Goal: Information Seeking & Learning: Compare options

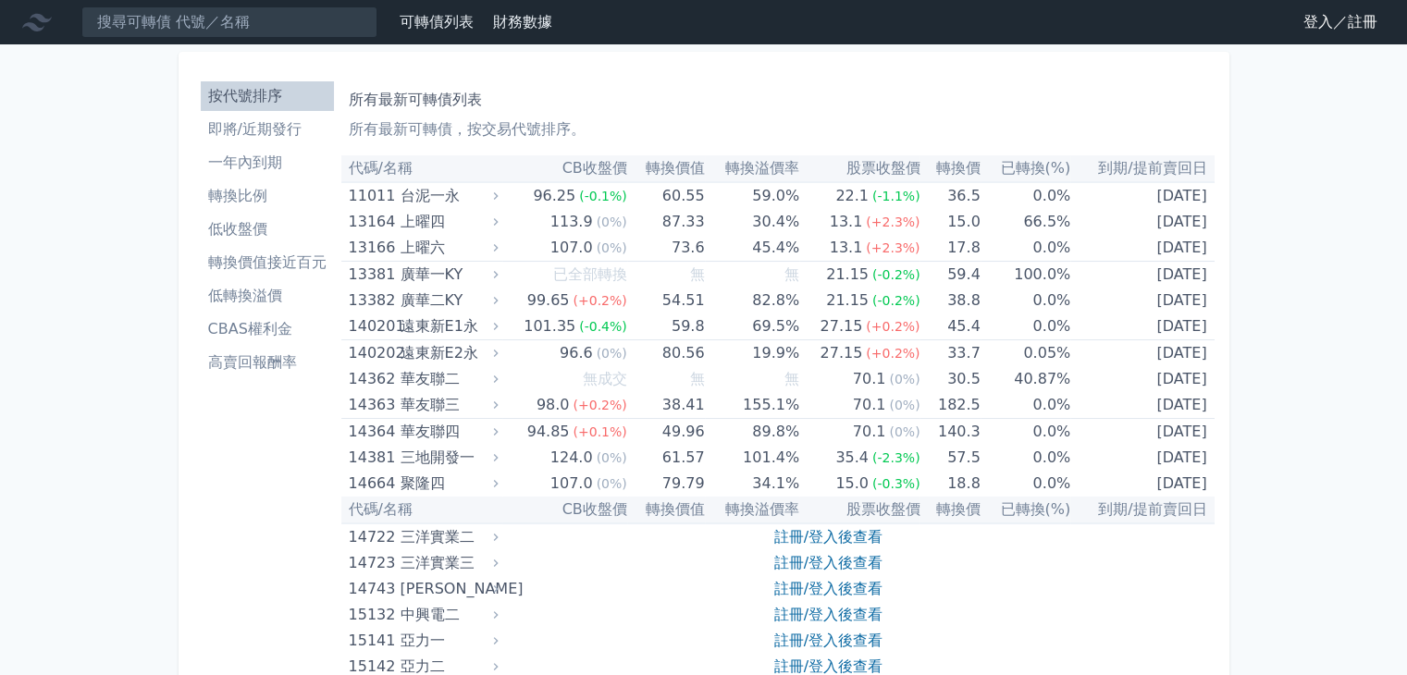
click at [1308, 16] on link "登入／註冊" at bounding box center [1341, 22] width 104 height 30
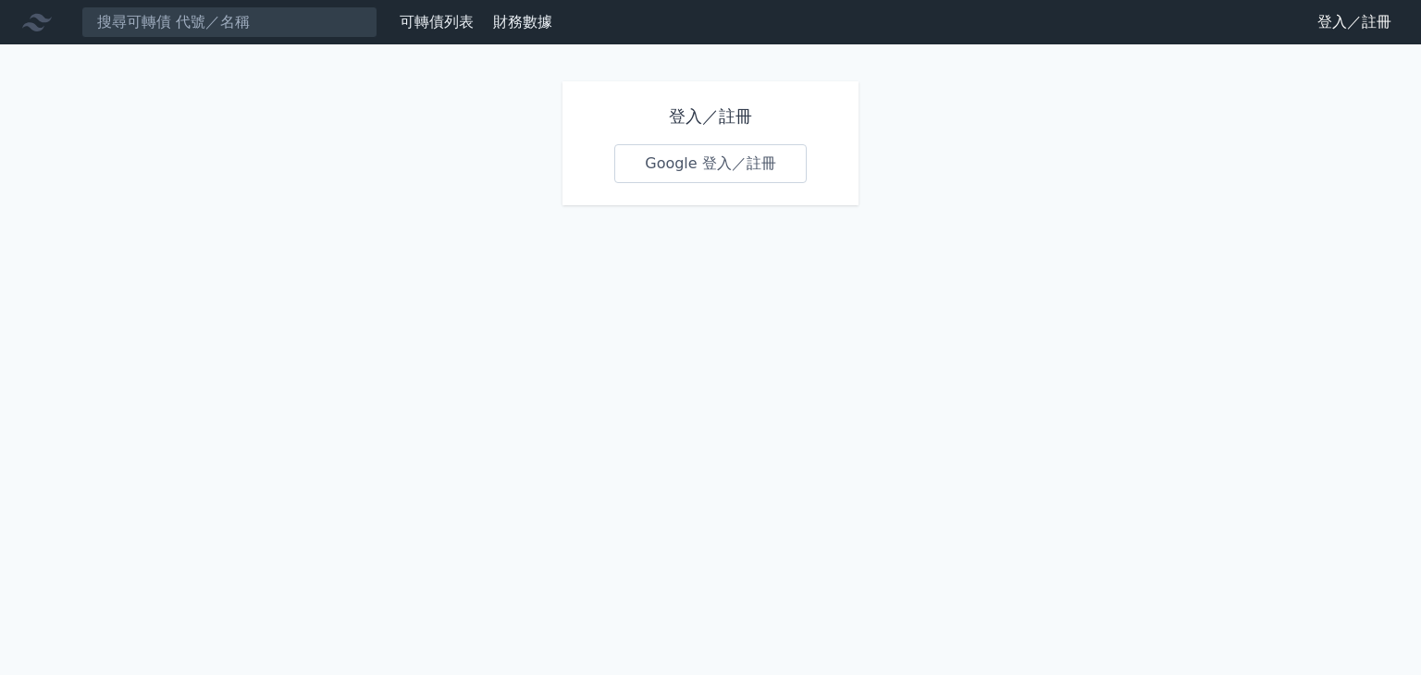
click at [678, 179] on link "Google 登入／註冊" at bounding box center [710, 163] width 192 height 39
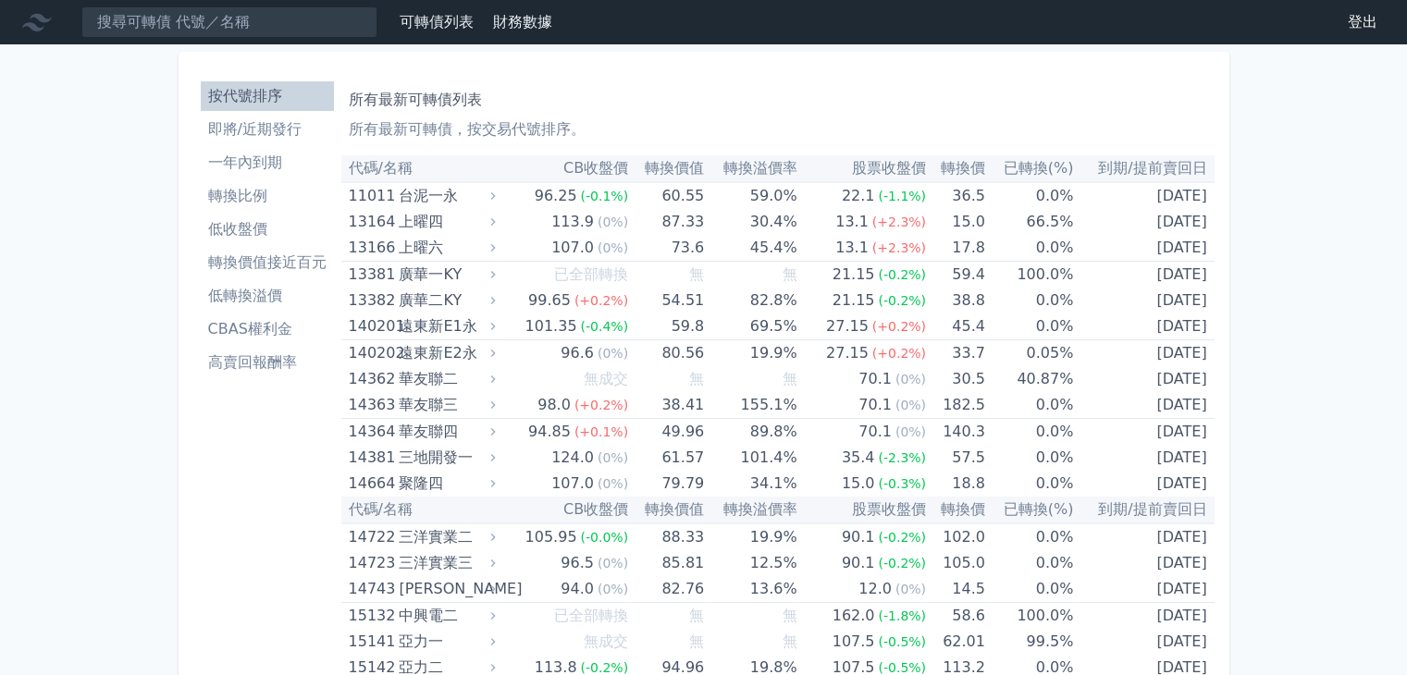
click at [283, 362] on li "高賣回報酬率" at bounding box center [267, 363] width 133 height 22
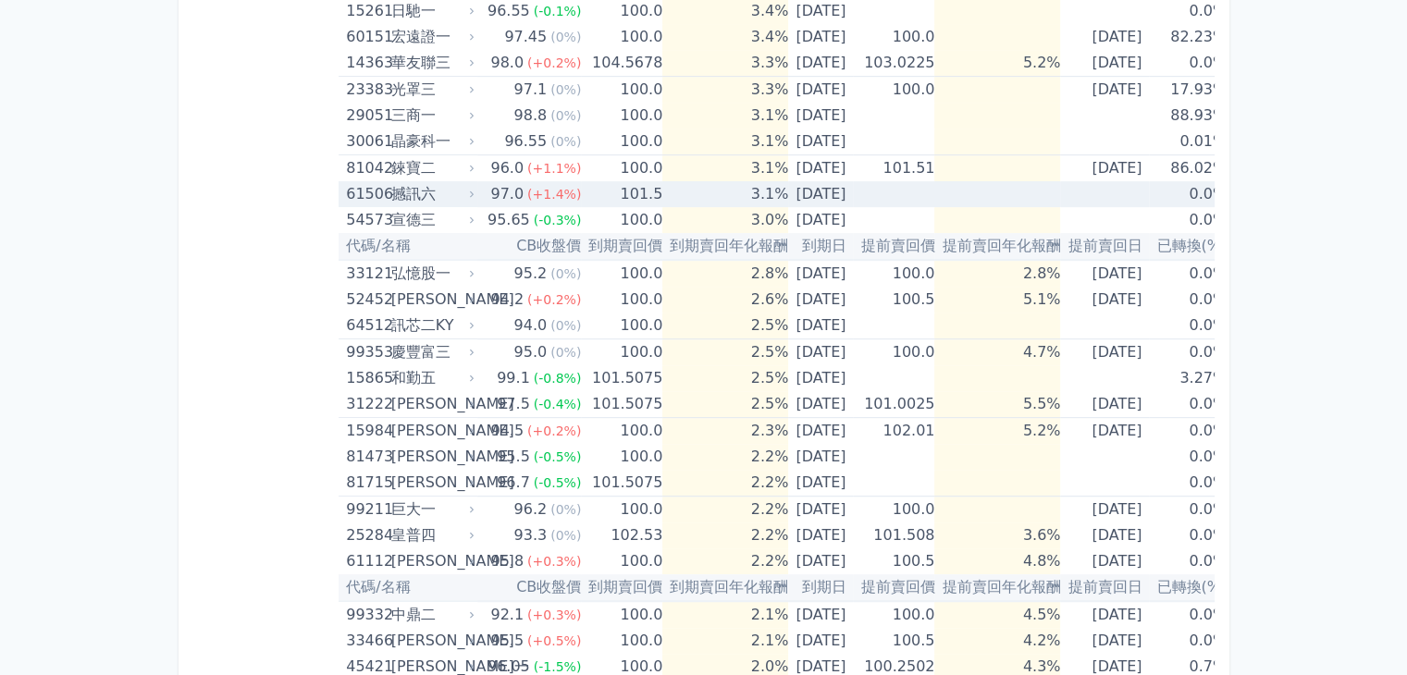
scroll to position [907, 0]
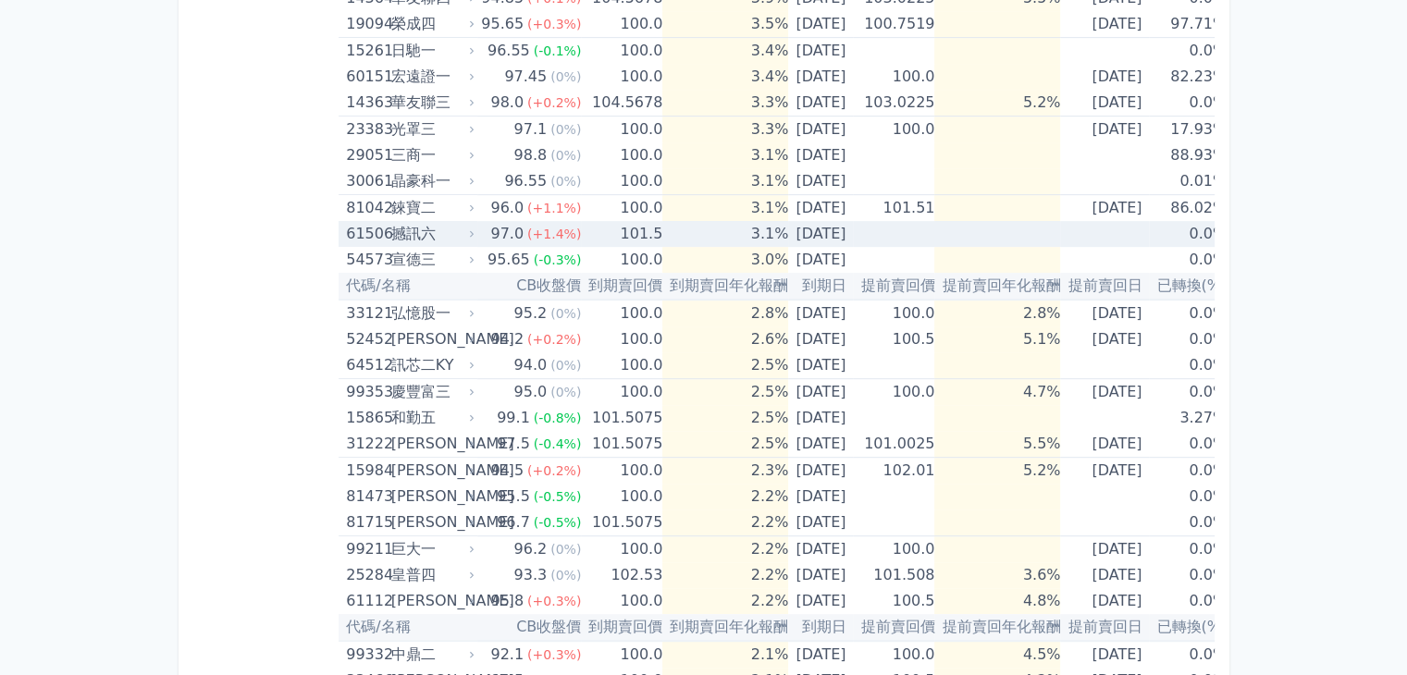
click at [454, 234] on div "撼訊六" at bounding box center [431, 234] width 81 height 26
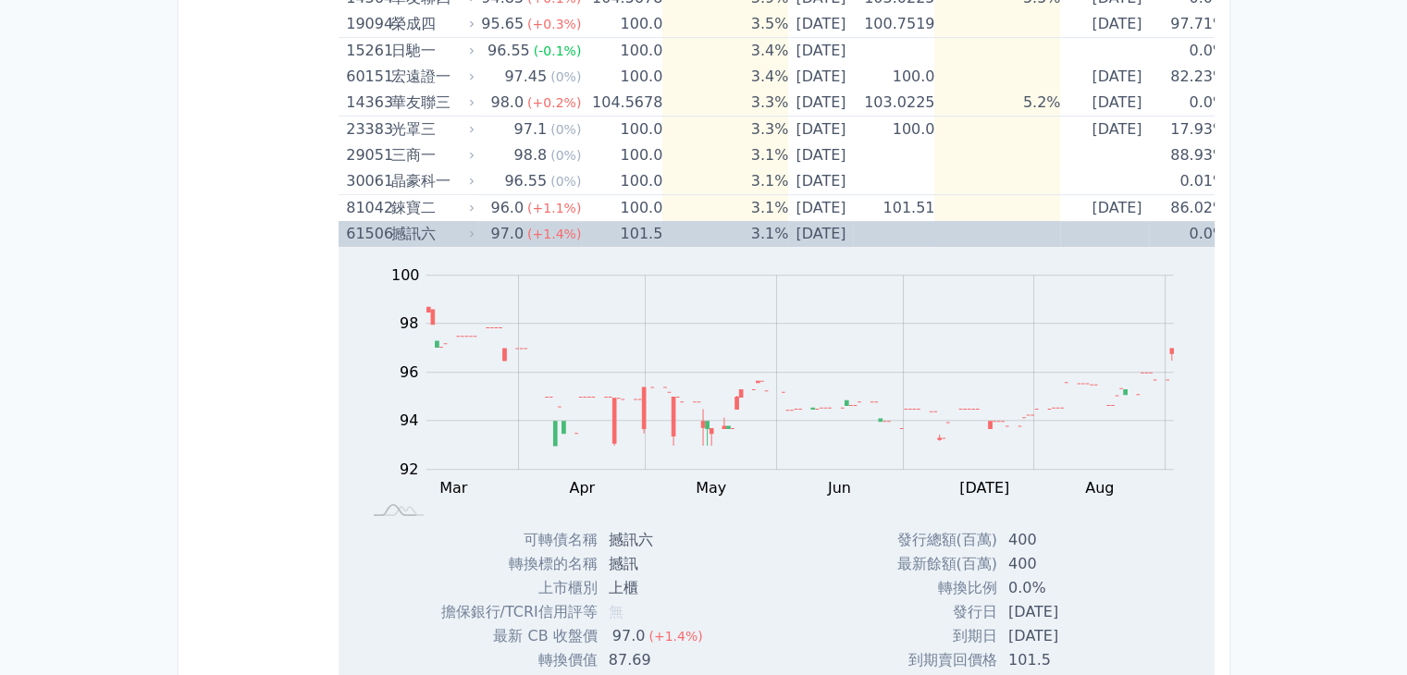
click at [454, 234] on div "撼訊六" at bounding box center [431, 234] width 81 height 26
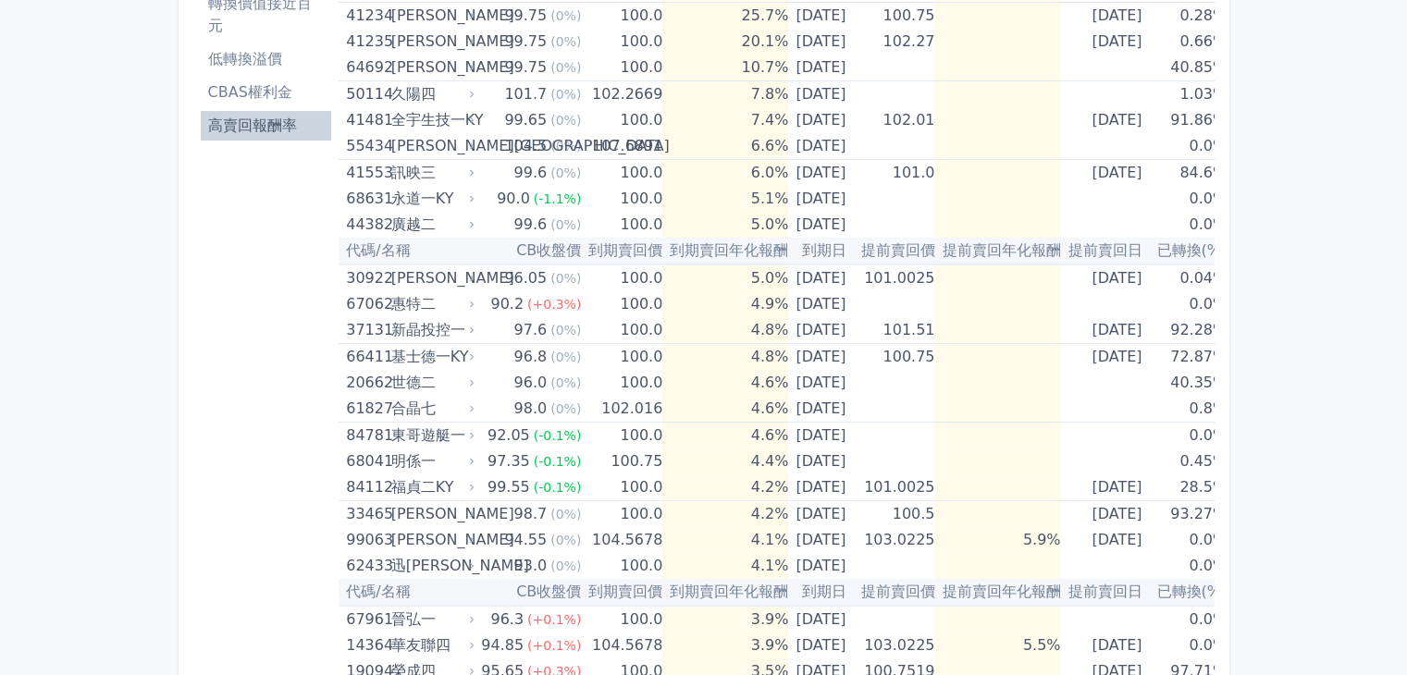
scroll to position [0, 0]
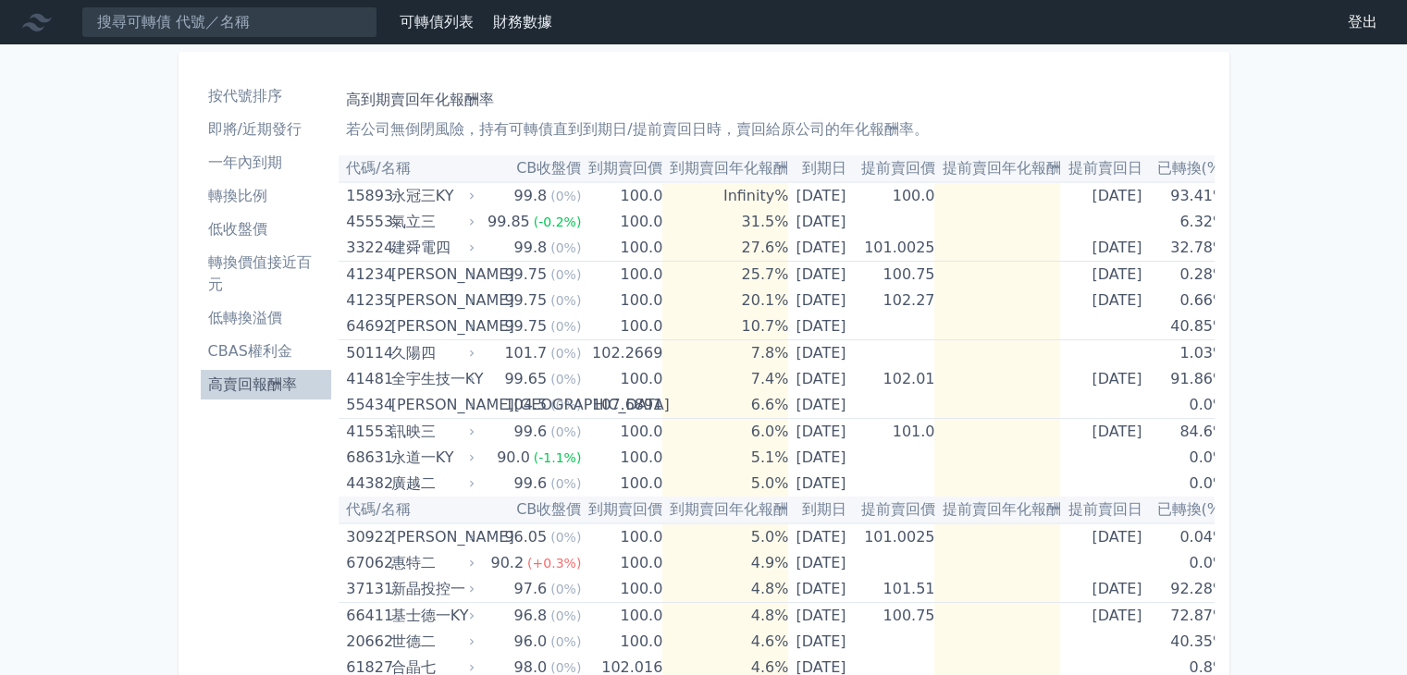
click at [232, 226] on li "低收盤價" at bounding box center [266, 229] width 131 height 22
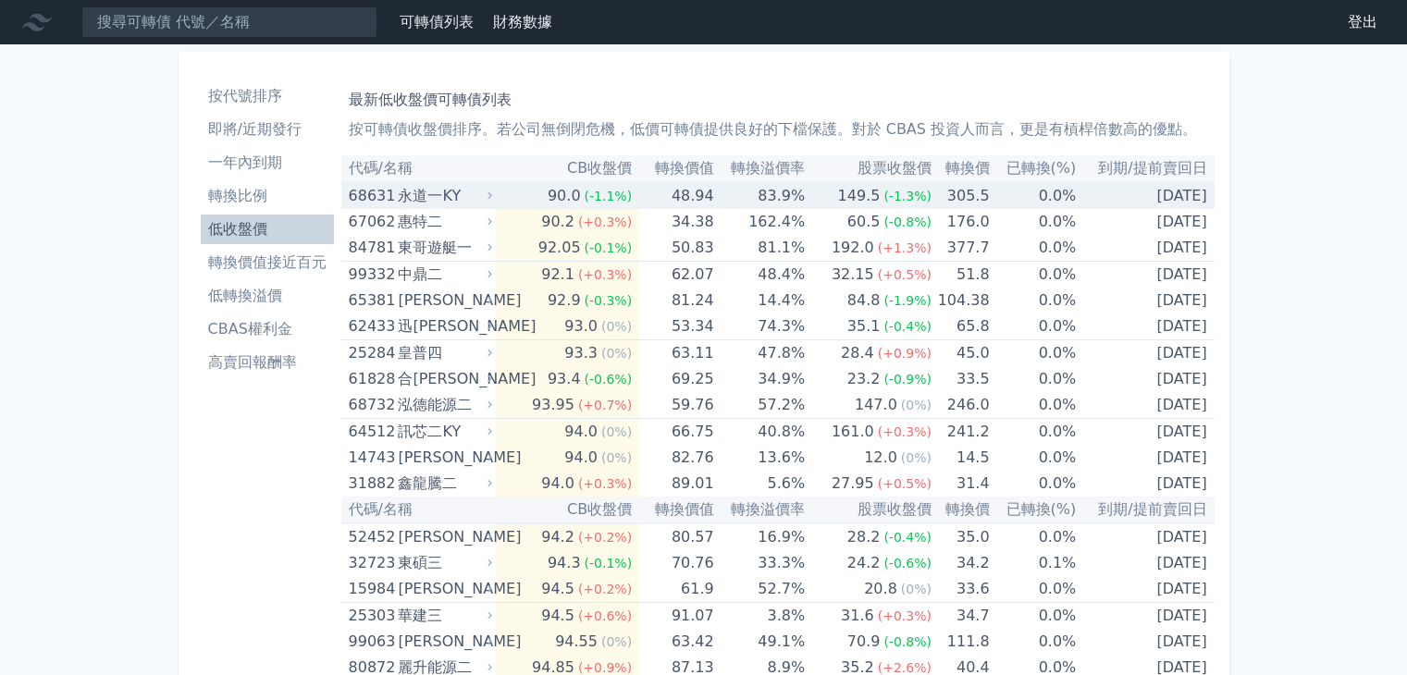
click at [431, 197] on div "永道一KY" at bounding box center [443, 196] width 91 height 26
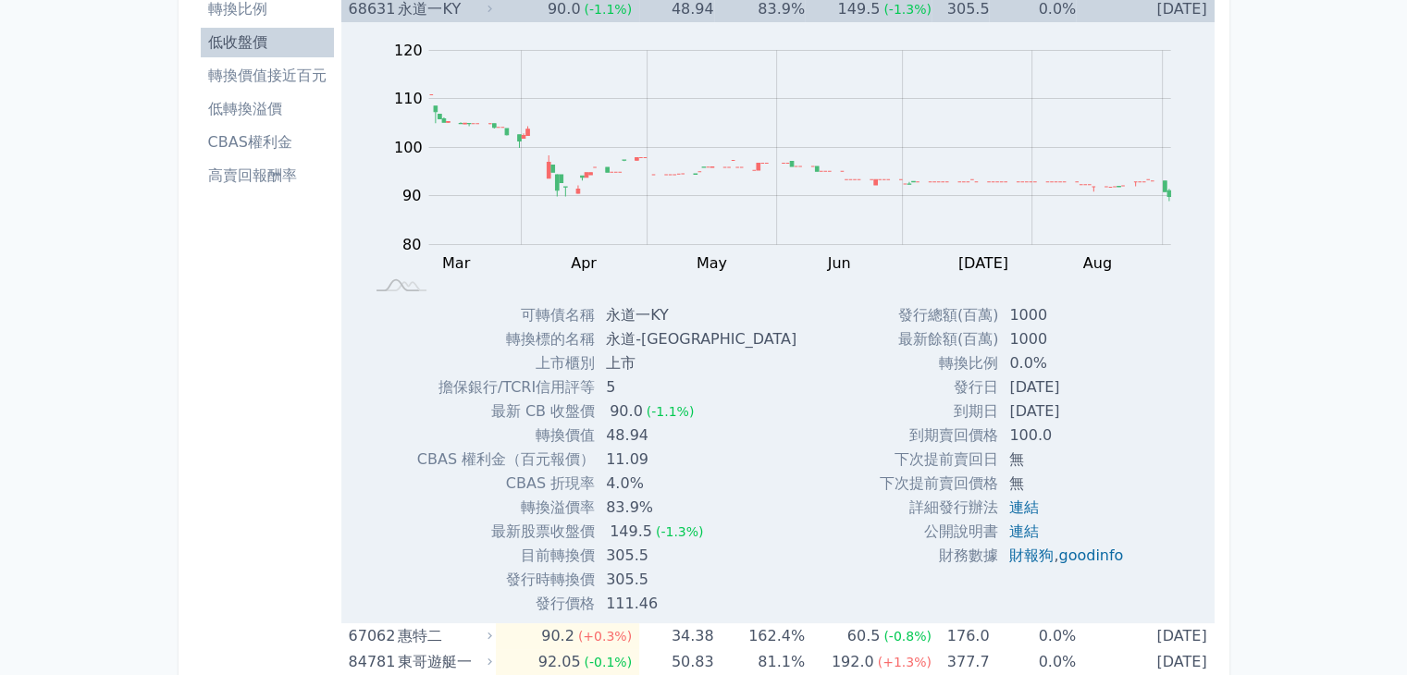
scroll to position [278, 0]
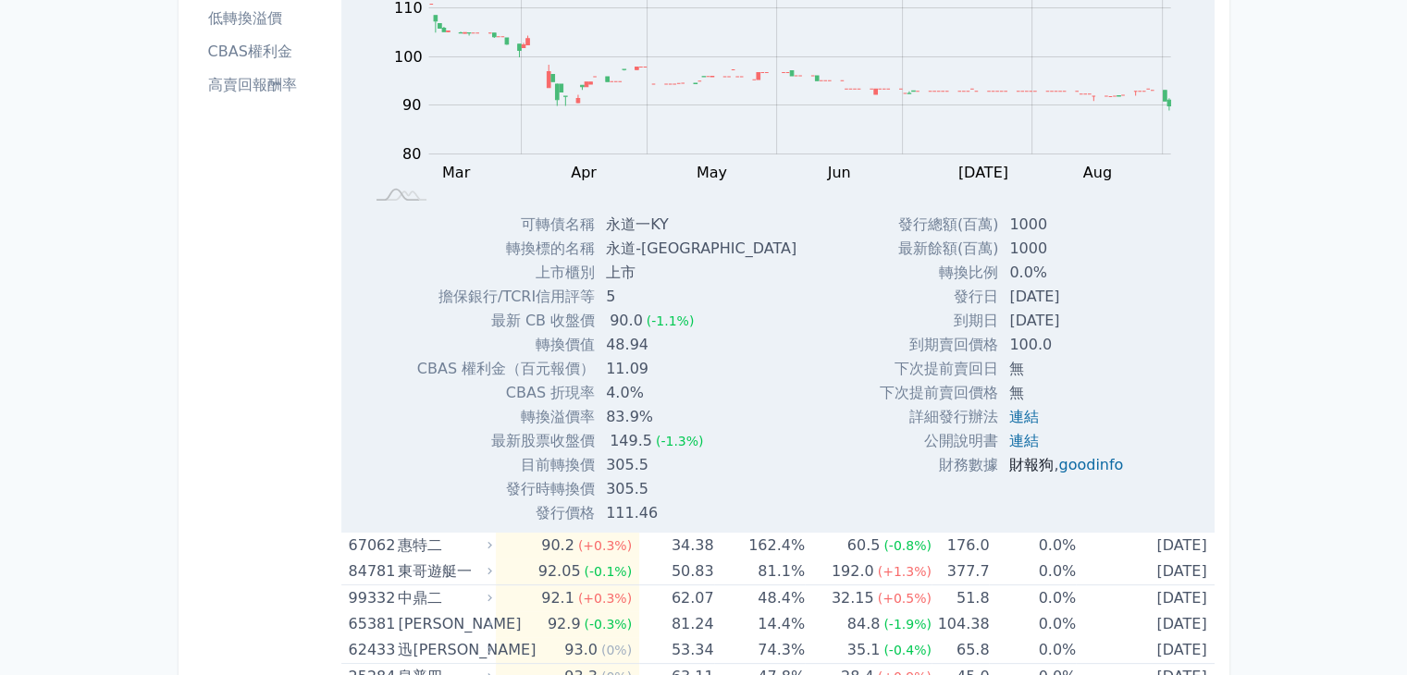
click at [1025, 462] on link "財報狗" at bounding box center [1032, 465] width 44 height 18
click at [1105, 467] on link "goodinfo" at bounding box center [1091, 465] width 65 height 18
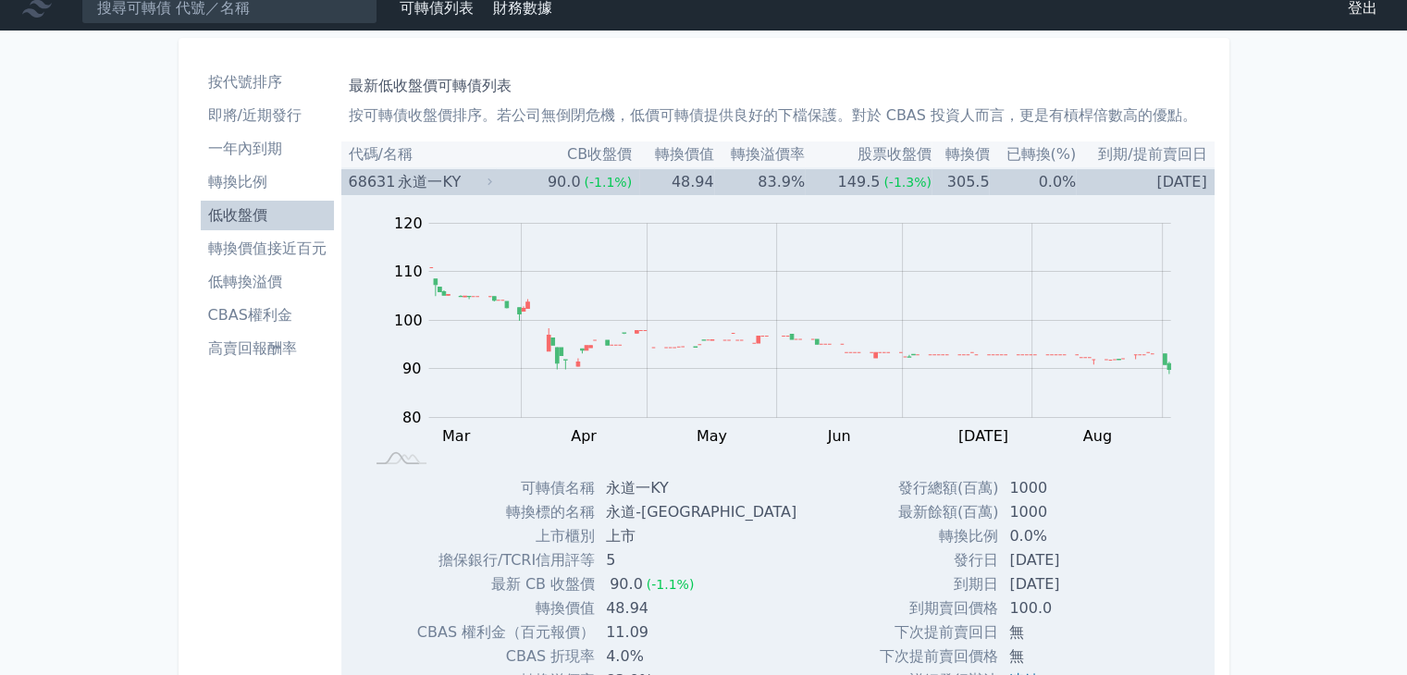
scroll to position [0, 0]
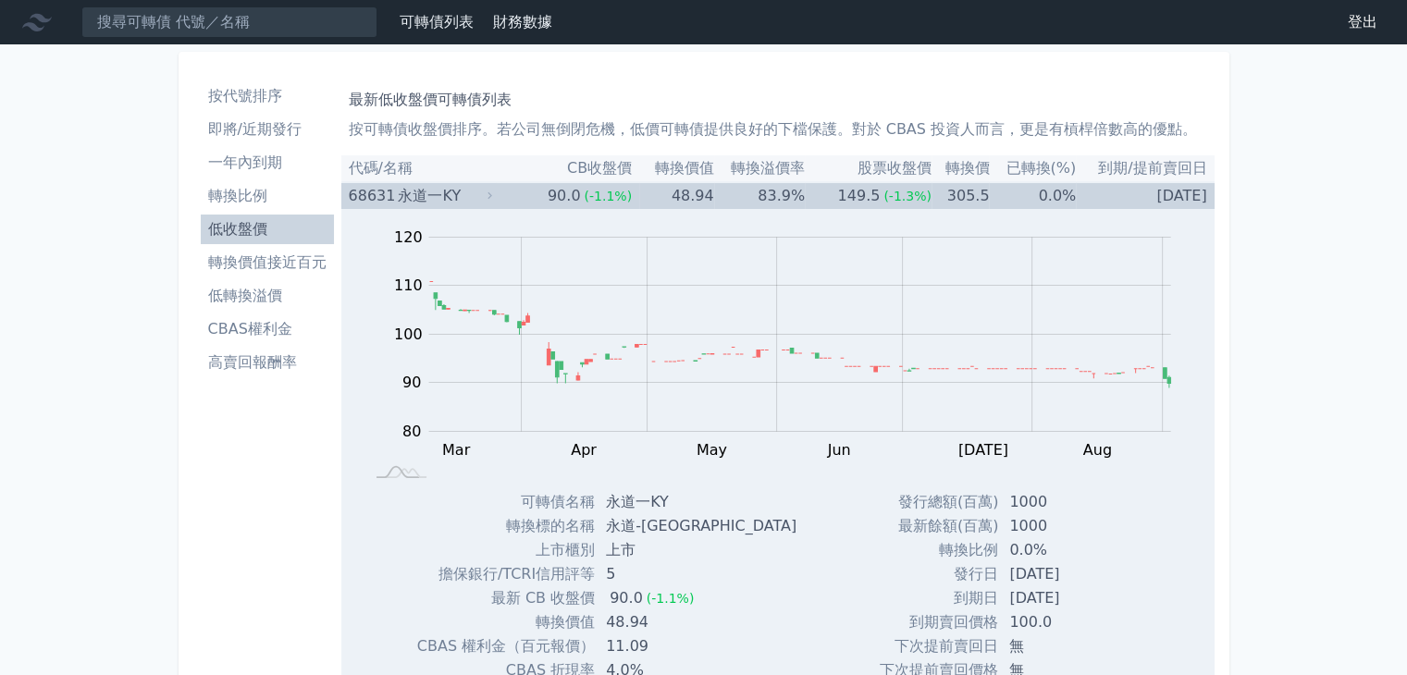
click at [442, 207] on div "永道一KY" at bounding box center [443, 196] width 91 height 26
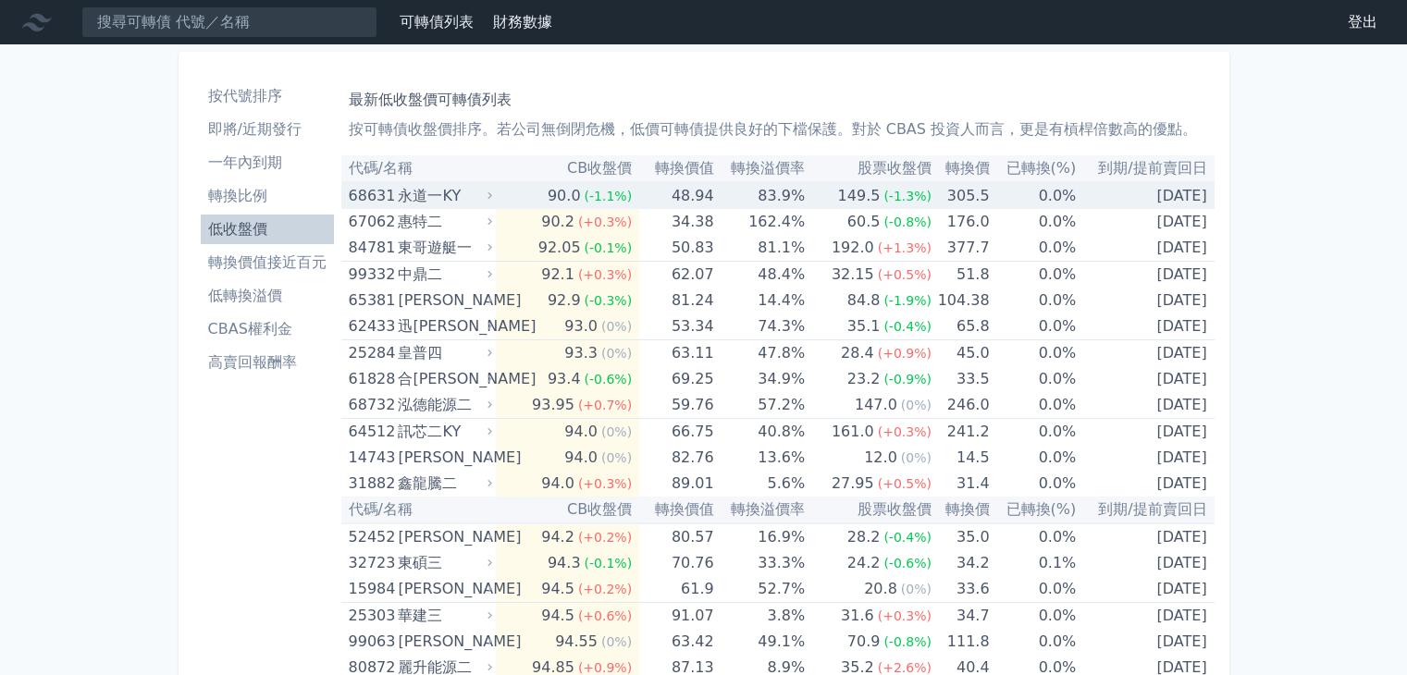
click at [445, 192] on div "永道一KY" at bounding box center [443, 196] width 91 height 26
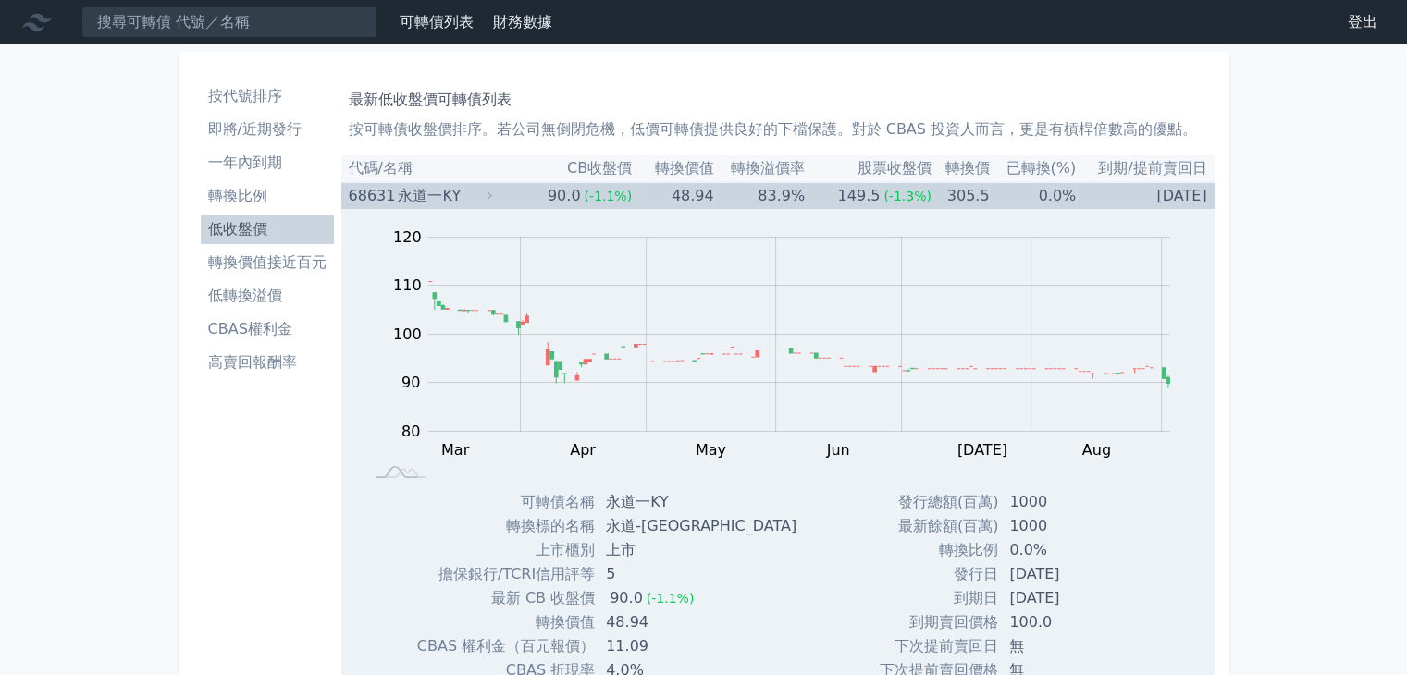
click at [445, 192] on div "永道一KY" at bounding box center [443, 196] width 91 height 26
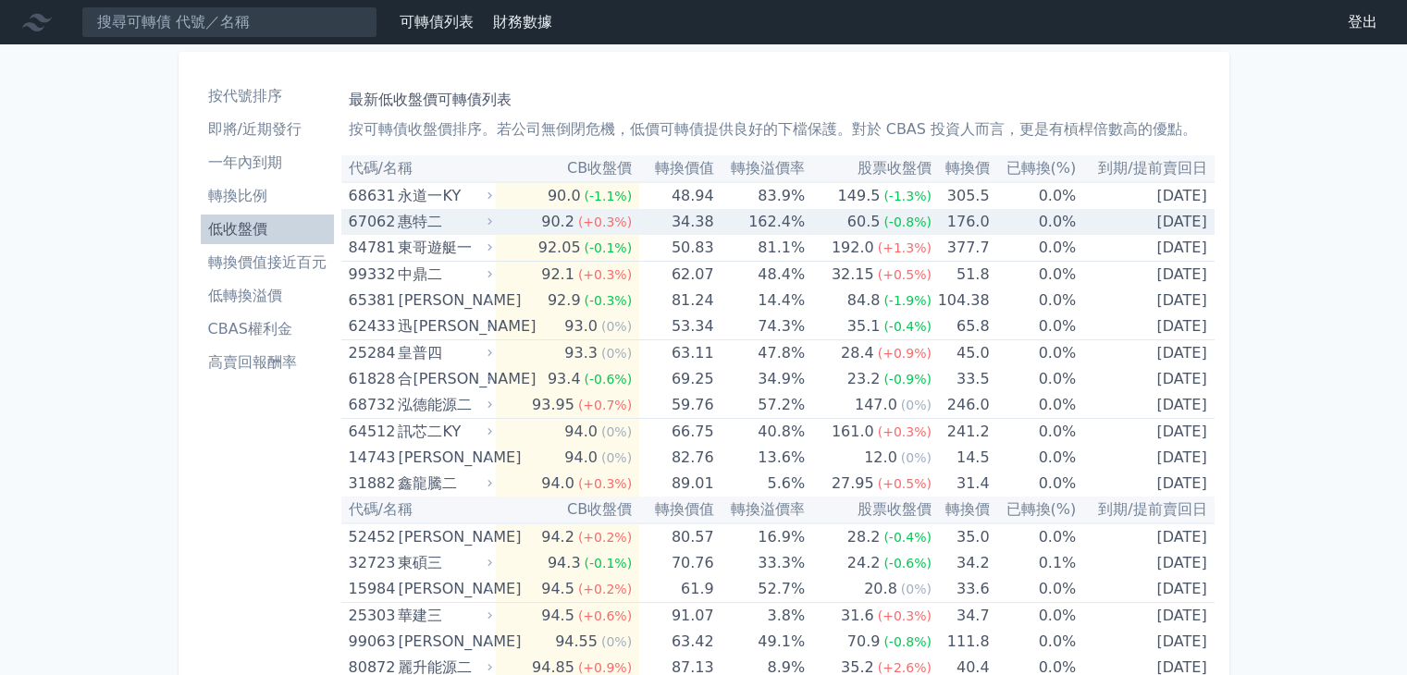
click at [432, 232] on div "惠特二" at bounding box center [443, 222] width 91 height 26
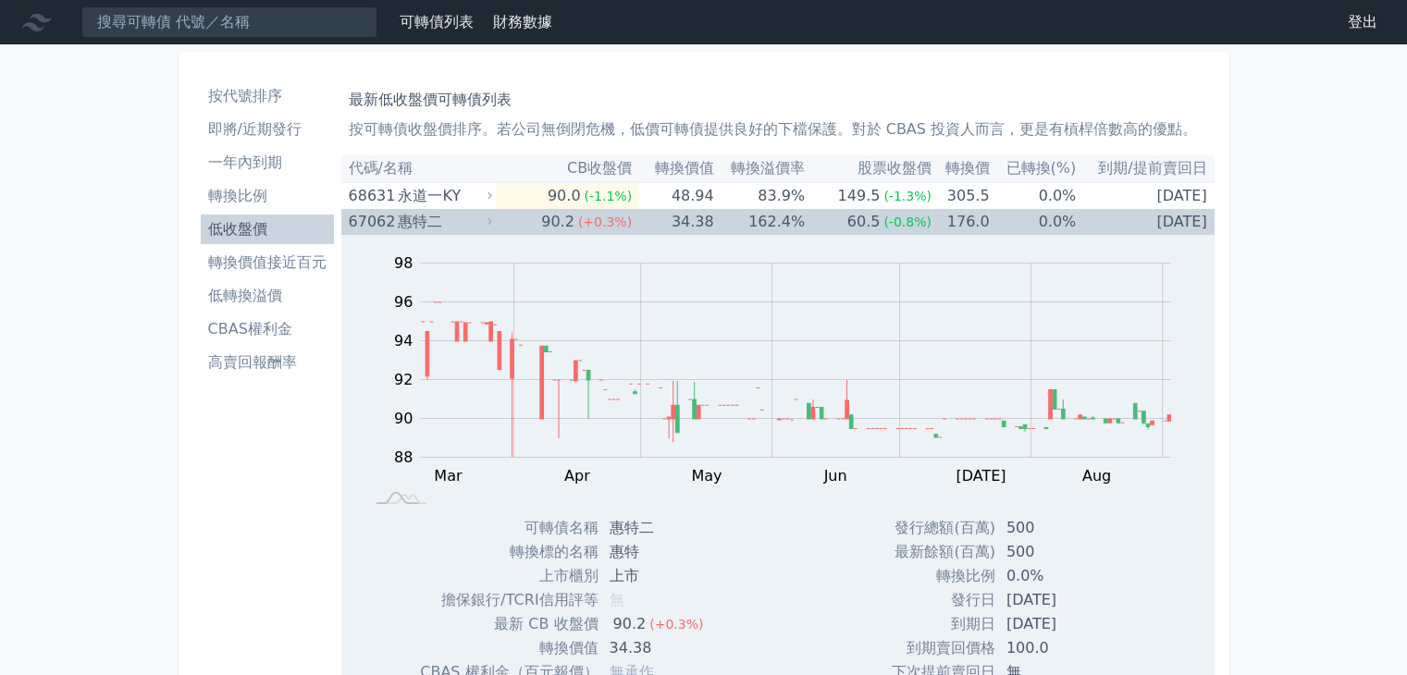
click at [432, 232] on div "惠特二" at bounding box center [443, 222] width 91 height 26
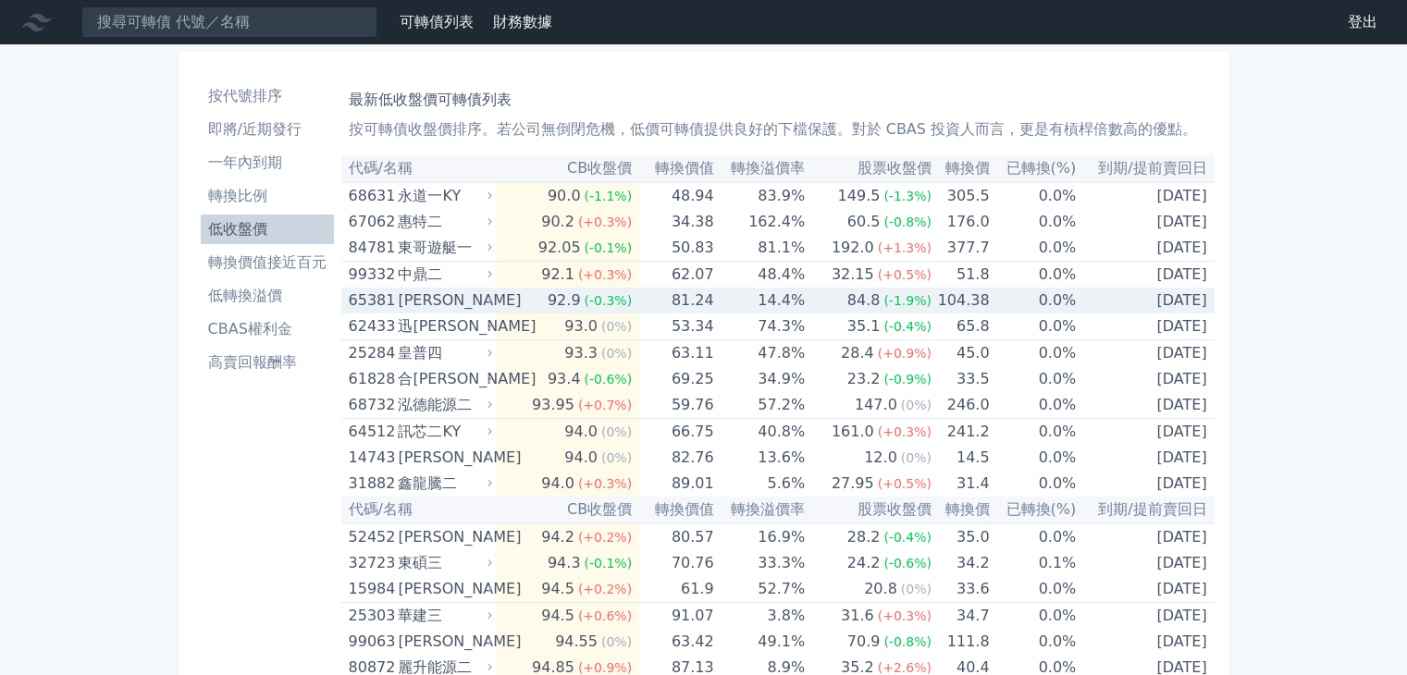
click at [444, 306] on div "[PERSON_NAME]" at bounding box center [443, 301] width 91 height 26
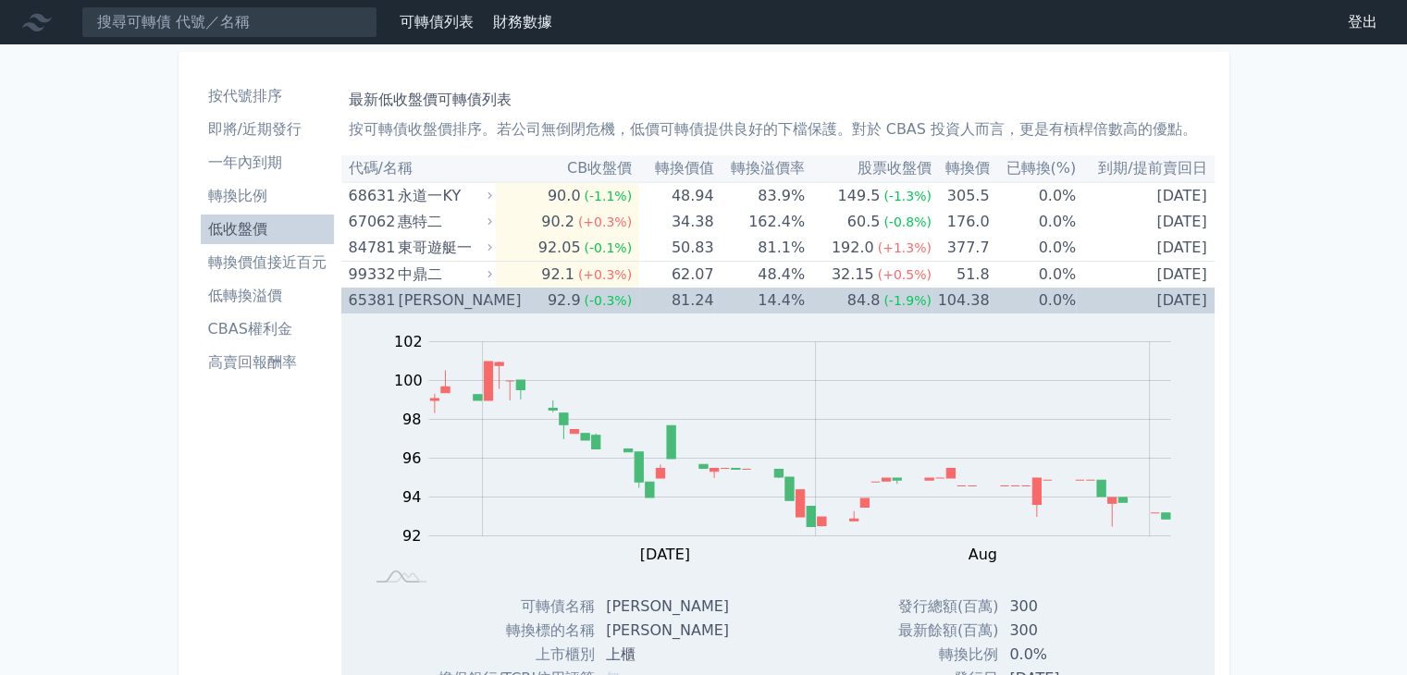
click at [444, 306] on div "[PERSON_NAME]" at bounding box center [443, 301] width 91 height 26
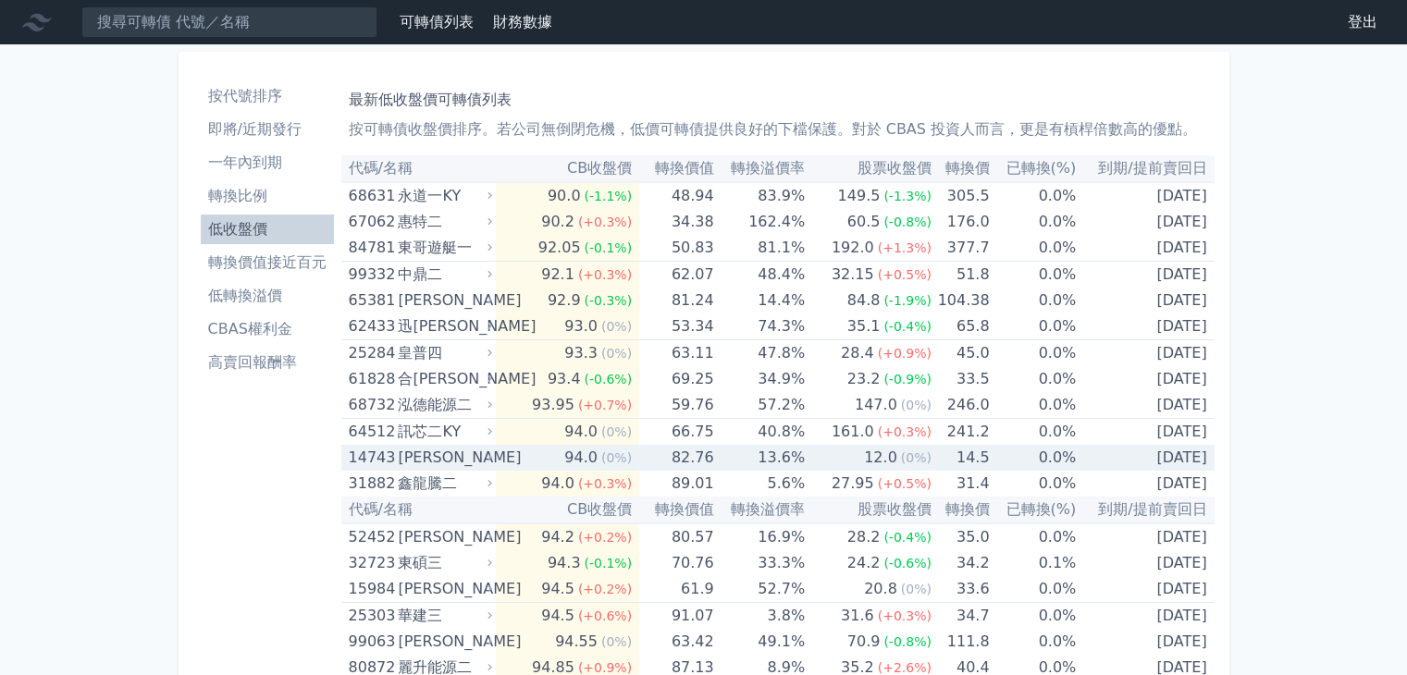
click at [426, 456] on div "[PERSON_NAME]" at bounding box center [443, 458] width 91 height 26
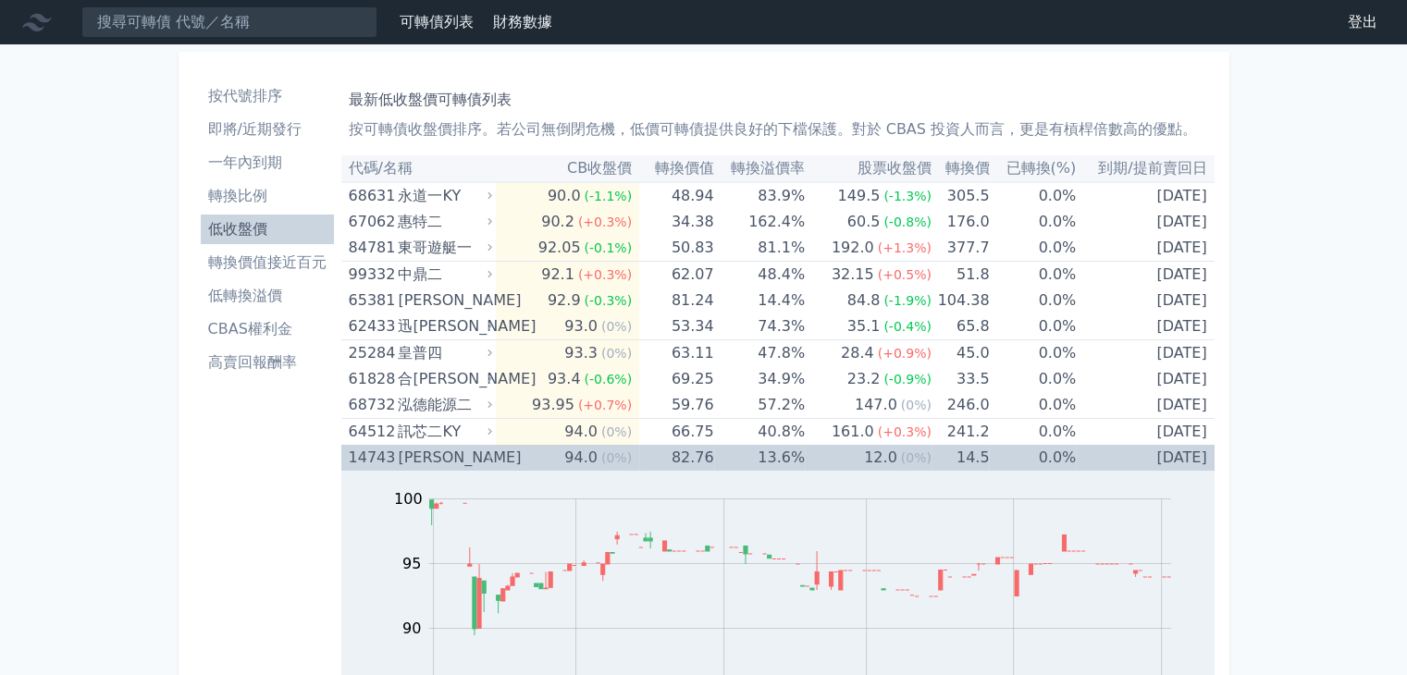
click at [426, 456] on div "[PERSON_NAME]" at bounding box center [443, 458] width 91 height 26
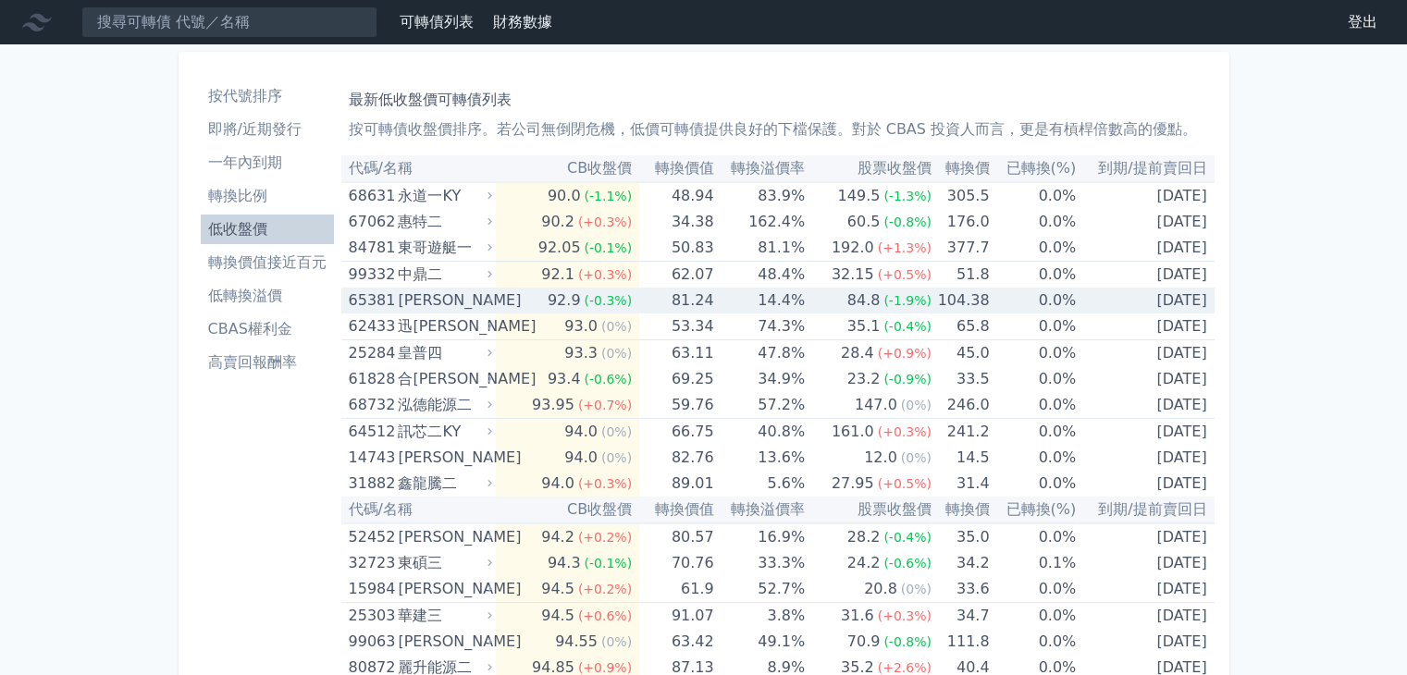
click at [415, 301] on div "[PERSON_NAME]" at bounding box center [443, 301] width 91 height 26
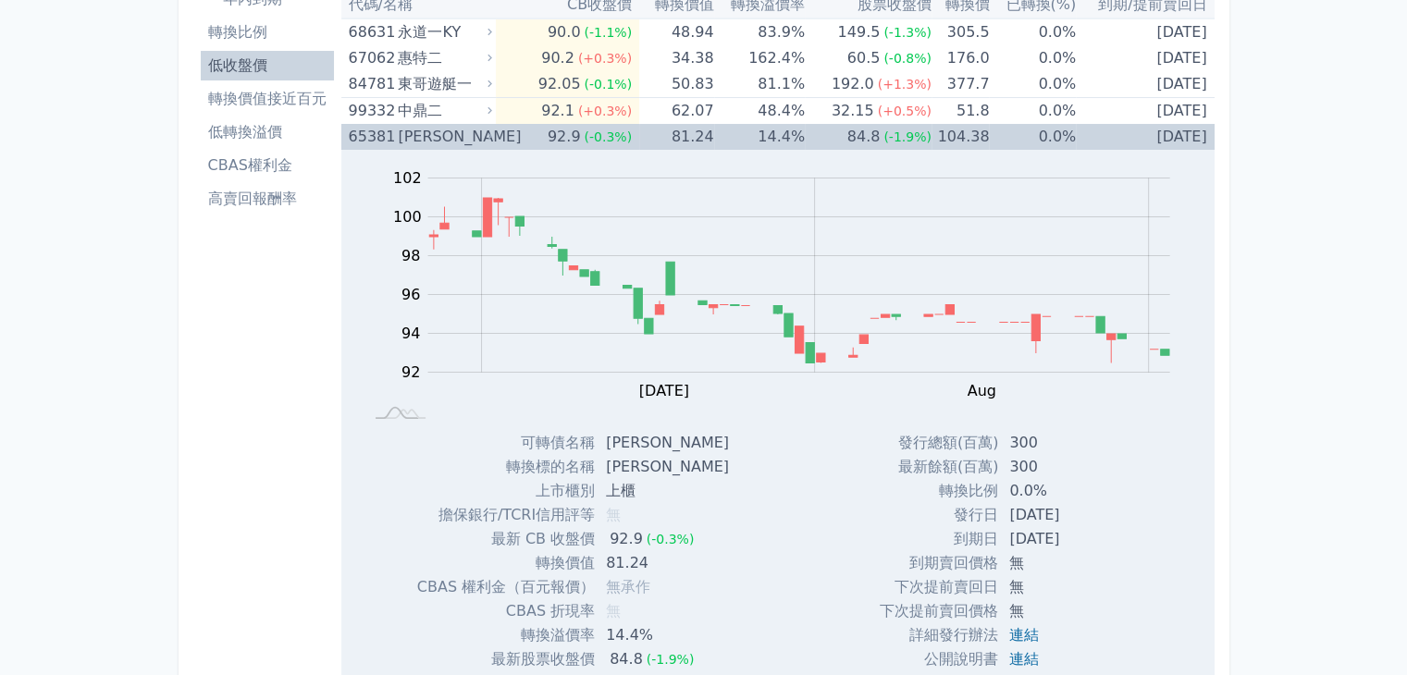
scroll to position [185, 0]
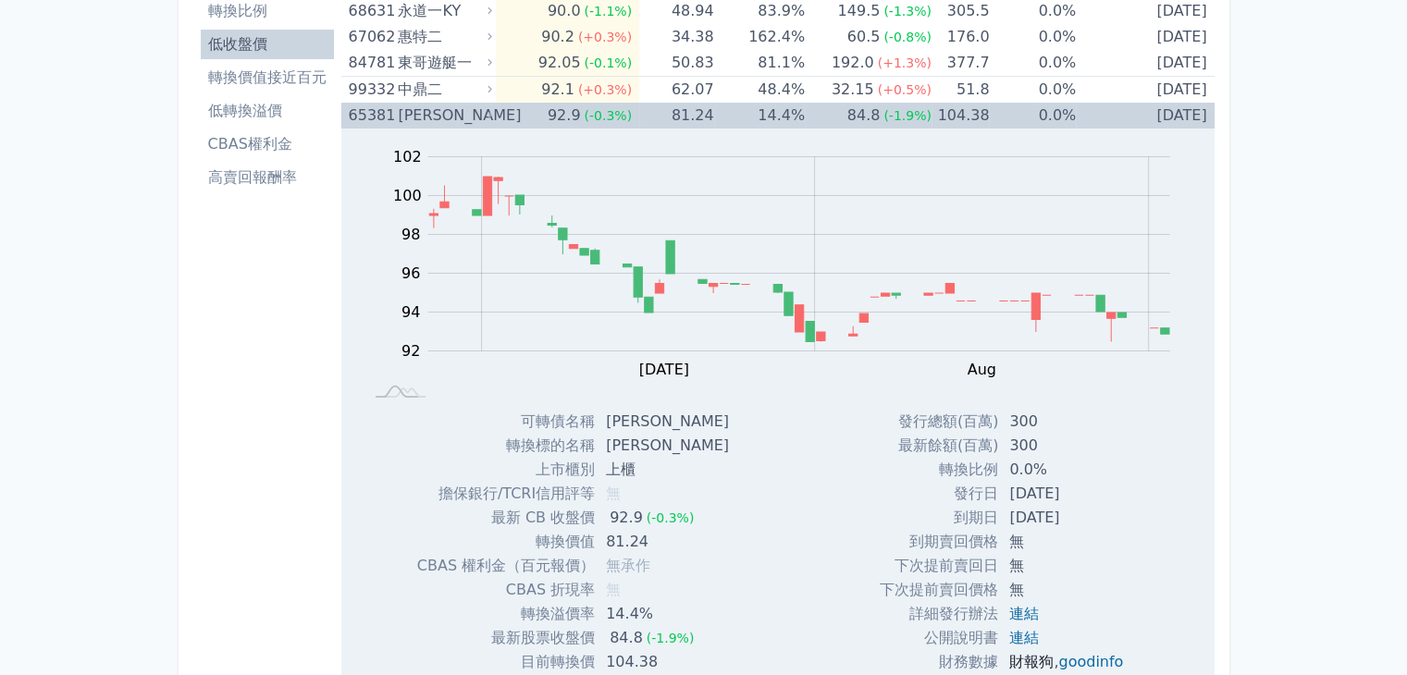
click at [1014, 659] on link "財報狗" at bounding box center [1032, 662] width 44 height 18
click at [1099, 662] on link "goodinfo" at bounding box center [1091, 662] width 65 height 18
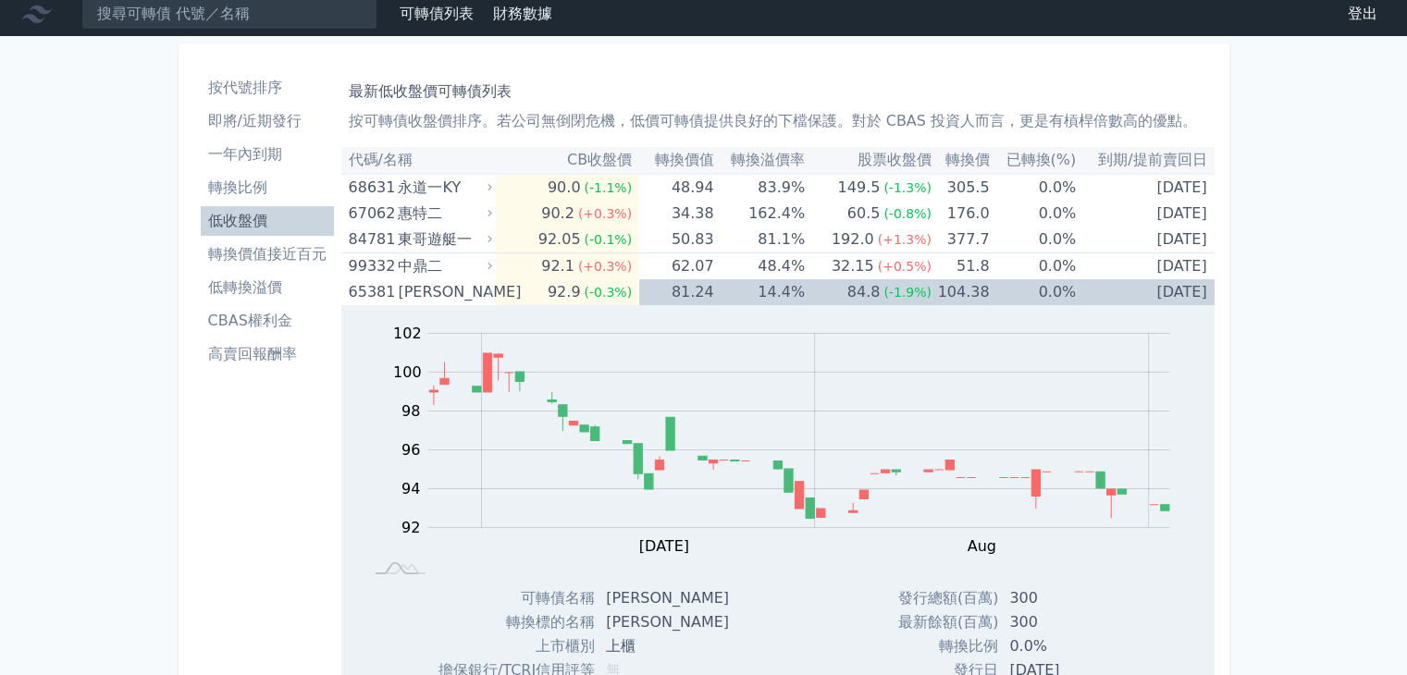
scroll to position [0, 0]
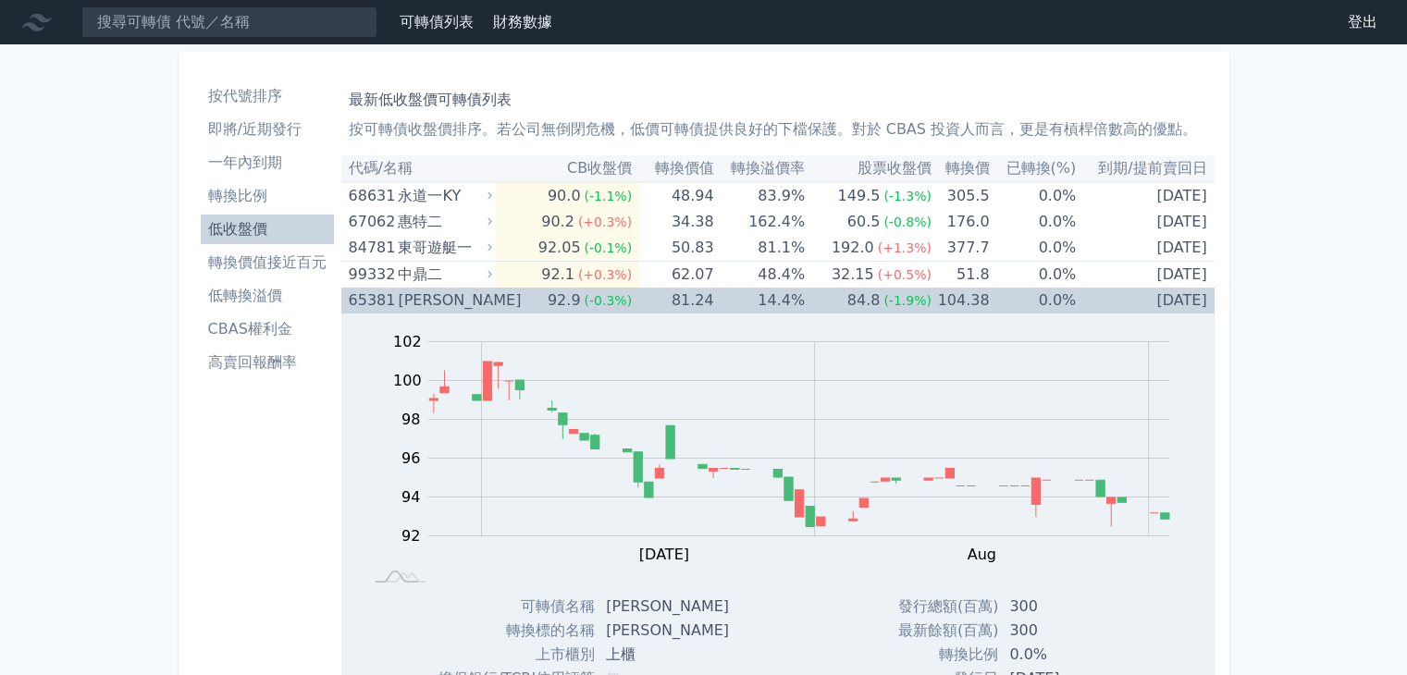
click at [408, 298] on div "[PERSON_NAME]" at bounding box center [443, 301] width 91 height 26
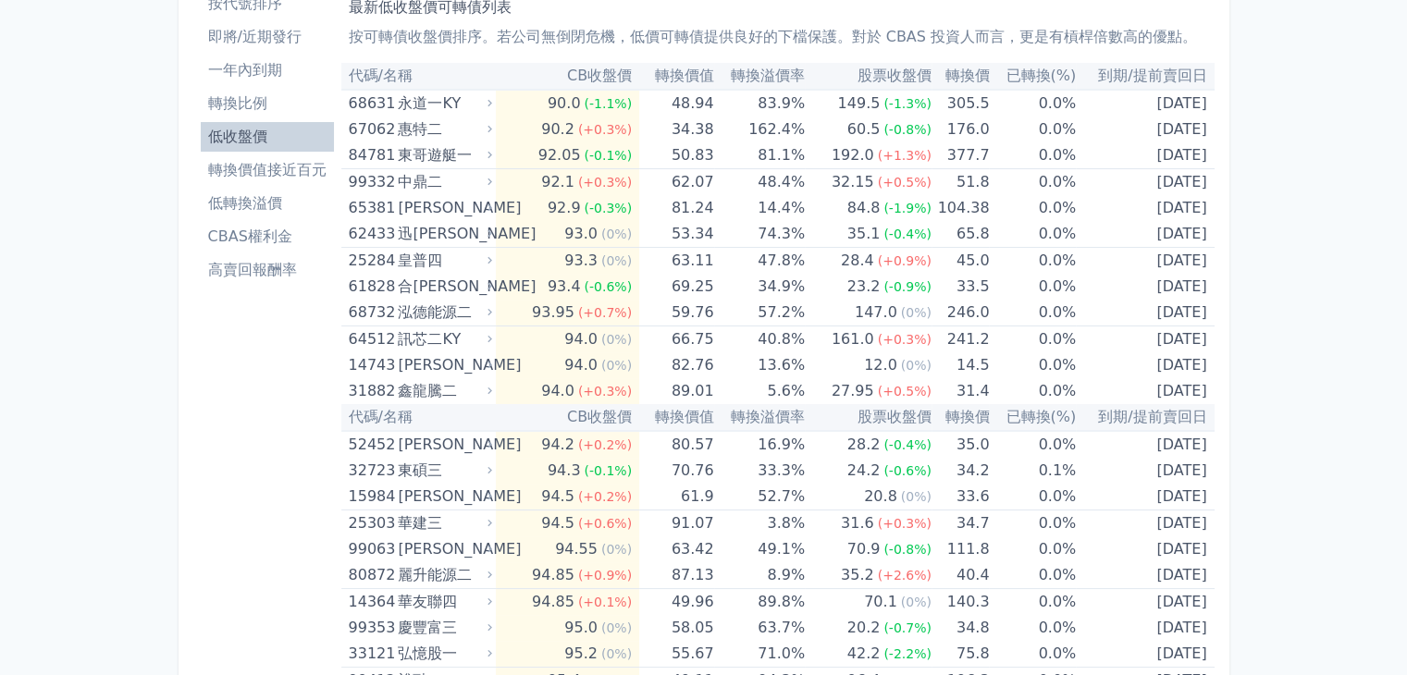
scroll to position [93, 0]
click at [240, 208] on li "低轉換溢價" at bounding box center [267, 203] width 133 height 22
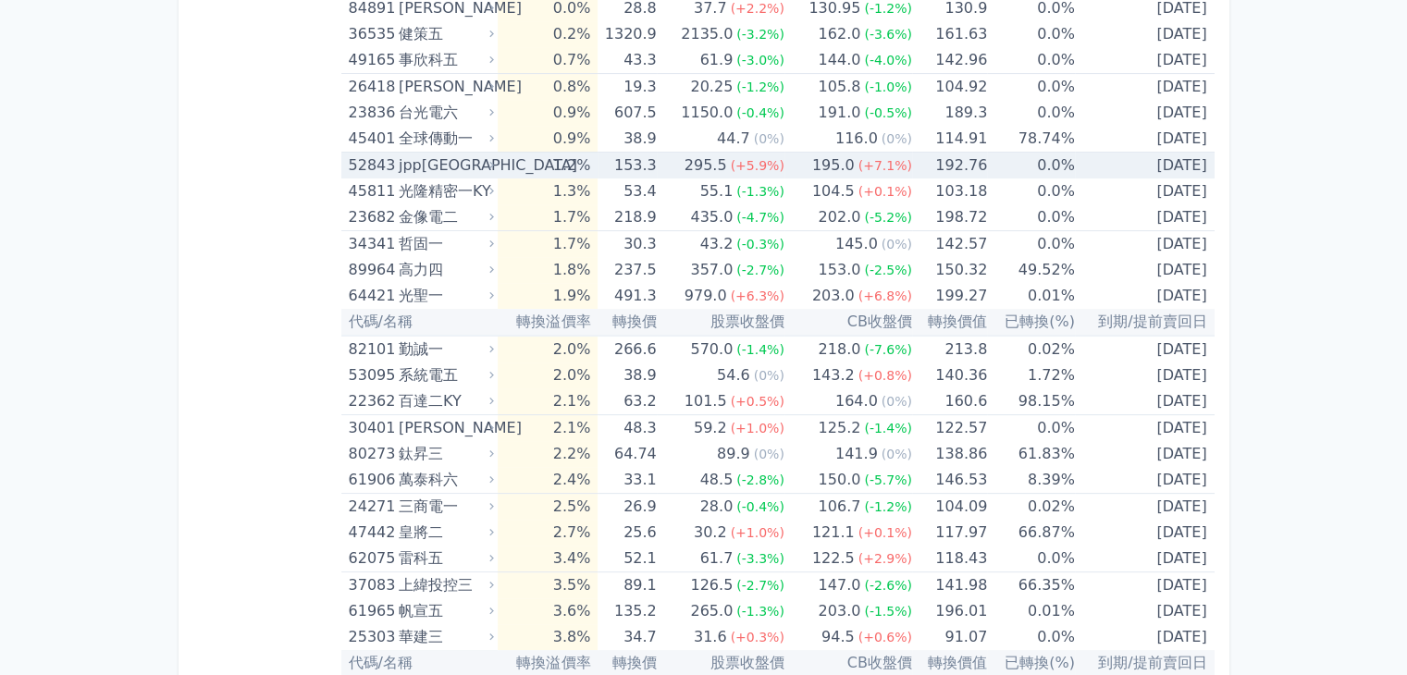
scroll to position [555, 0]
